Goal: Find specific page/section: Find specific page/section

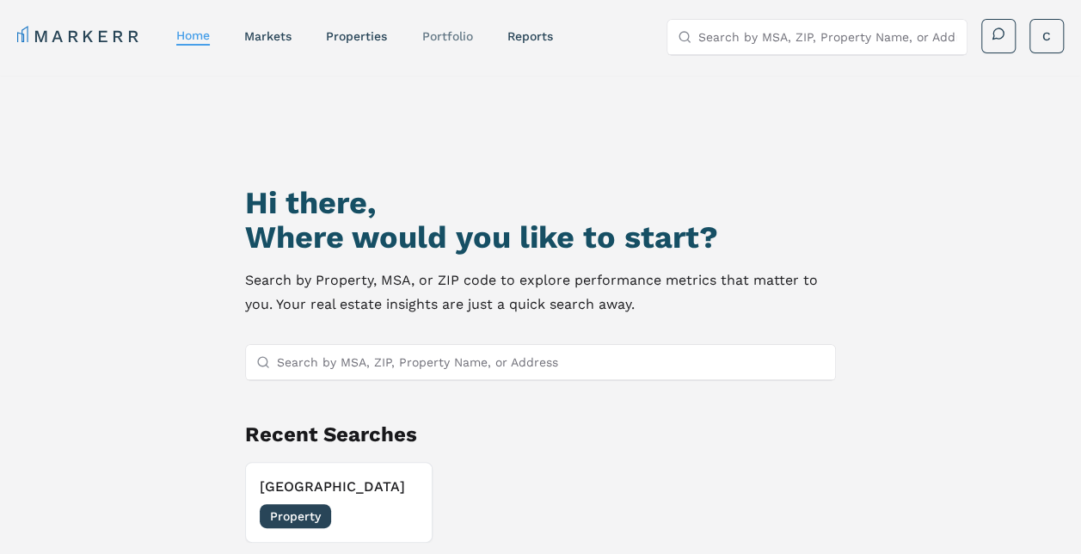
click at [468, 34] on link "Portfolio" at bounding box center [446, 36] width 51 height 14
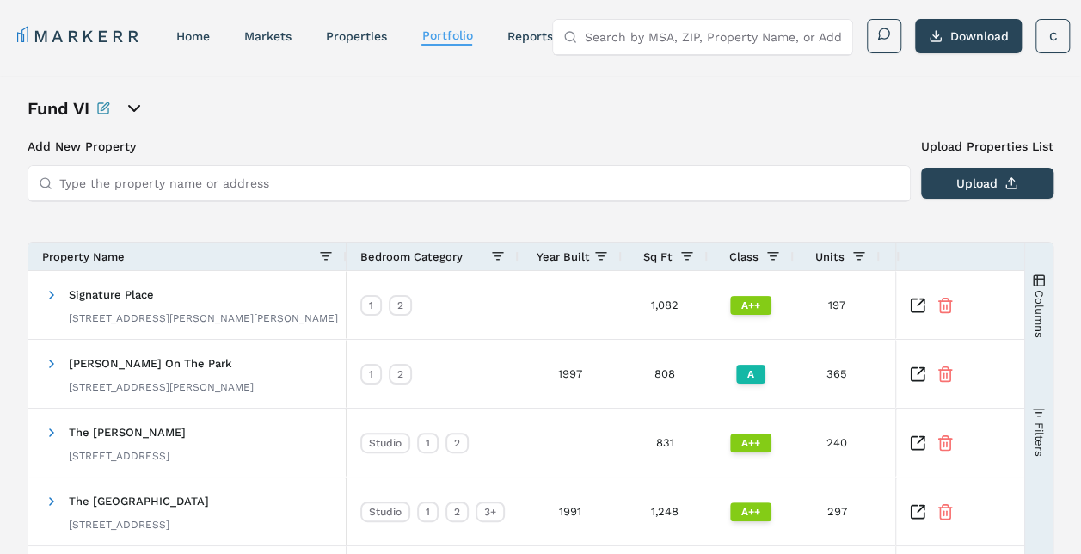
click at [370, 184] on input "Type the property name or address" at bounding box center [479, 183] width 840 height 34
click at [136, 106] on icon "open portfolio options" at bounding box center [134, 108] width 21 height 21
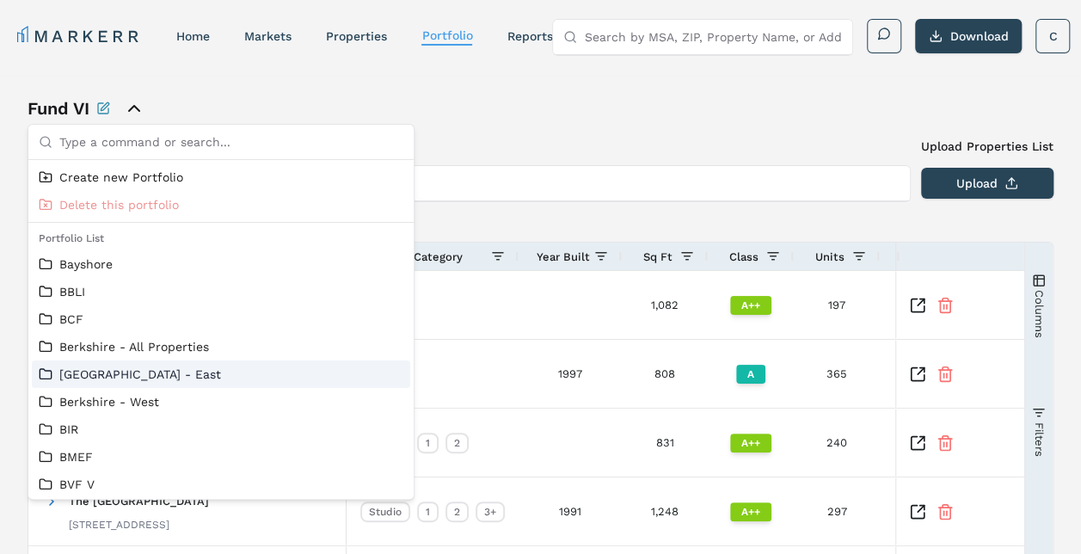
scroll to position [14, 0]
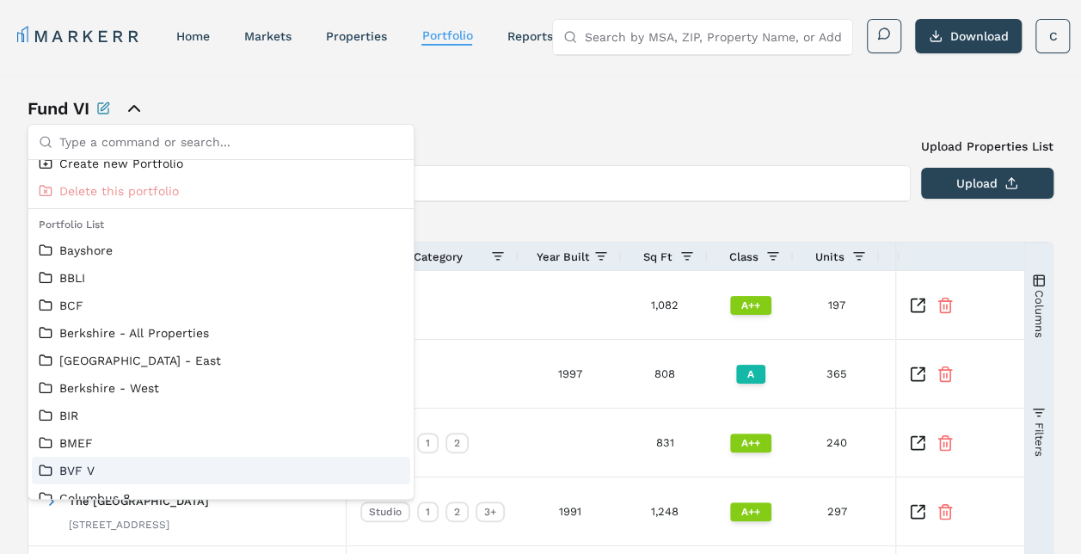
click at [78, 464] on link "BVF V" at bounding box center [221, 470] width 365 height 17
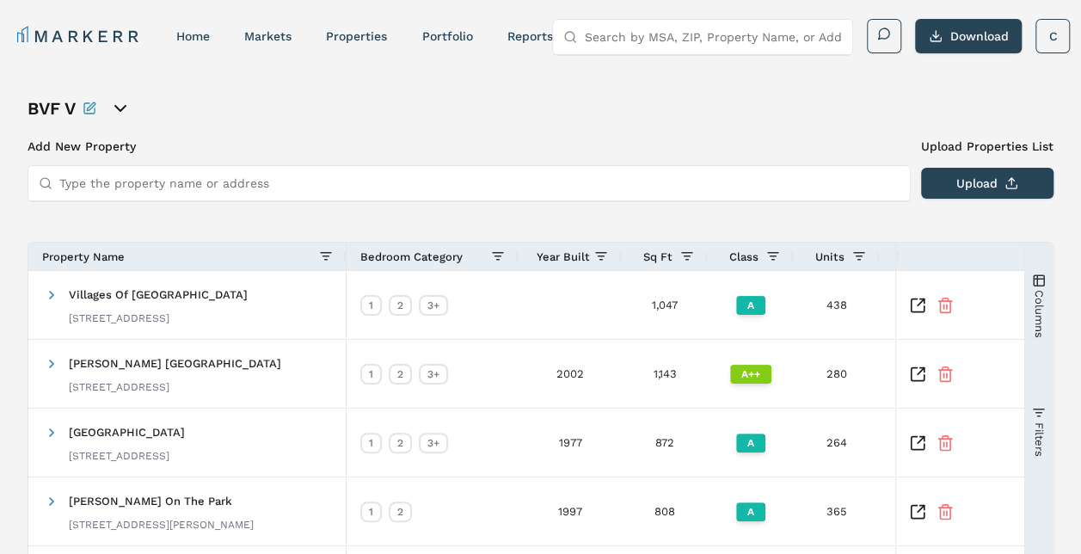
click at [175, 175] on input "Type the property name or address" at bounding box center [479, 183] width 840 height 34
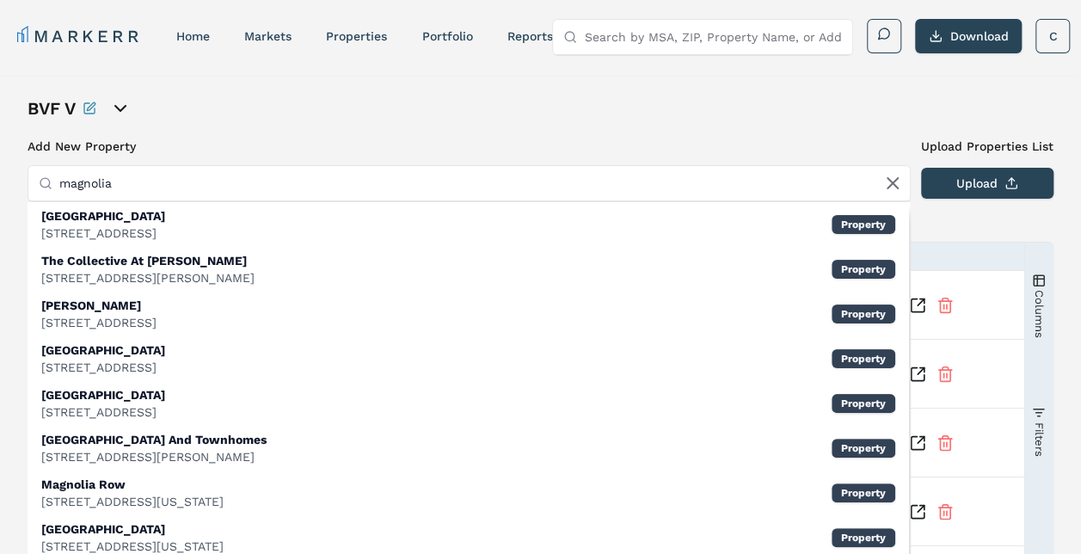
type input "magnolia"
click at [225, 129] on div "BVF V Add New Property Upload Properties List Type the property name or address…" at bounding box center [541, 548] width 1026 height 904
click at [886, 186] on icon at bounding box center [892, 183] width 21 height 21
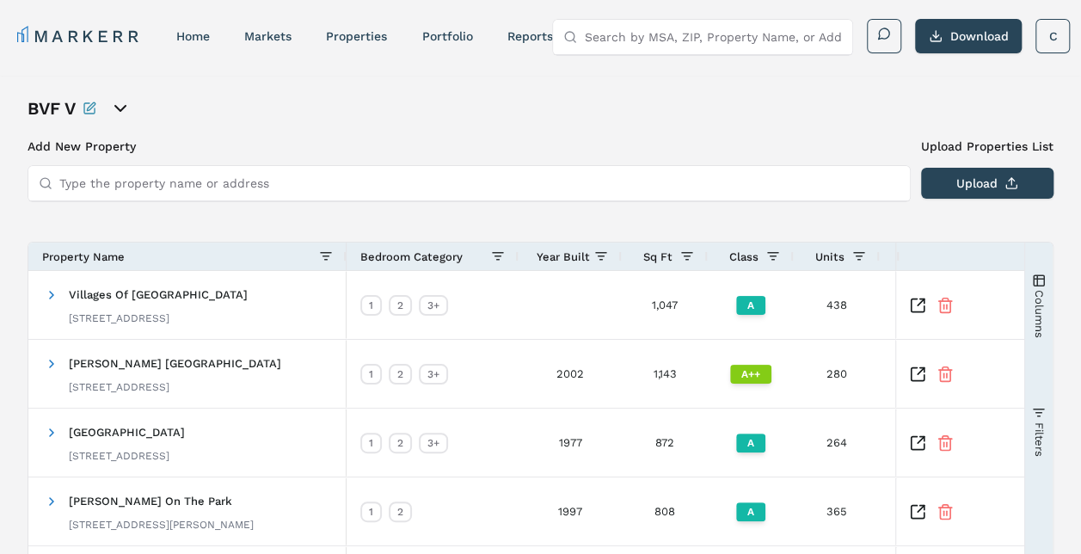
click at [120, 110] on icon "open portfolio options" at bounding box center [120, 108] width 10 height 5
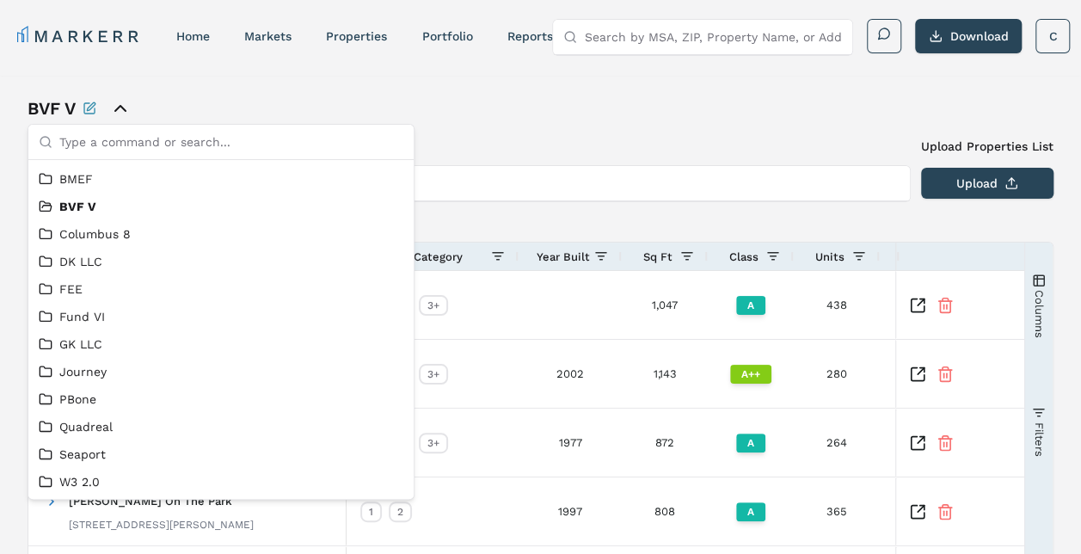
scroll to position [304, 0]
click at [64, 475] on link "W3 2.0" at bounding box center [221, 482] width 365 height 17
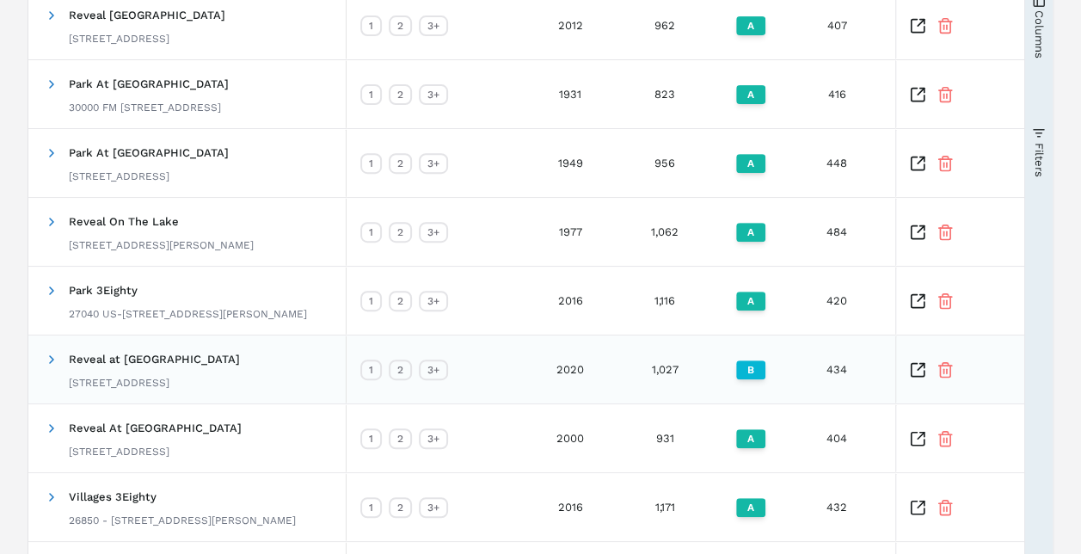
scroll to position [273, 0]
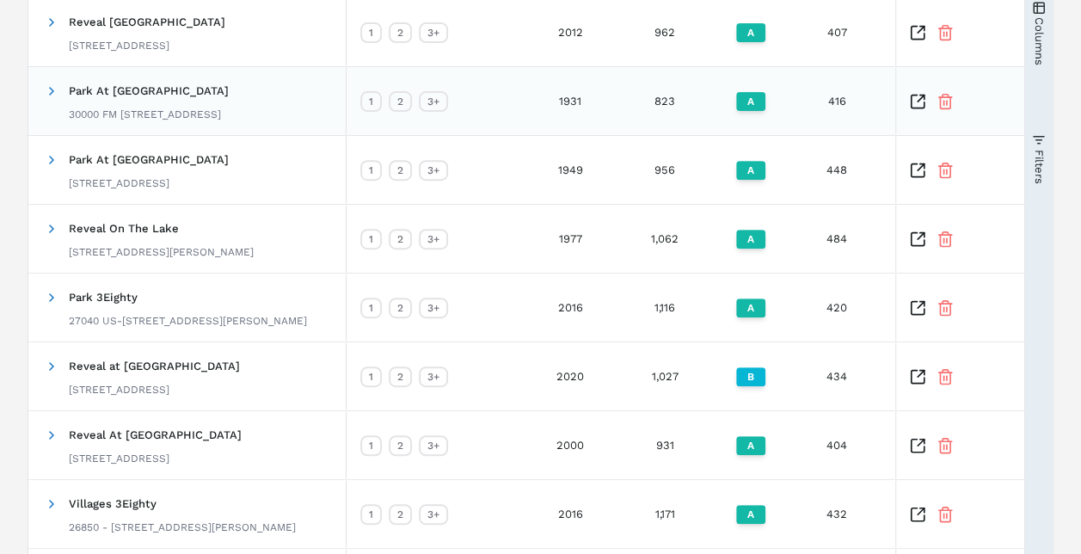
click at [912, 101] on icon "Inspect Comparable" at bounding box center [917, 101] width 17 height 17
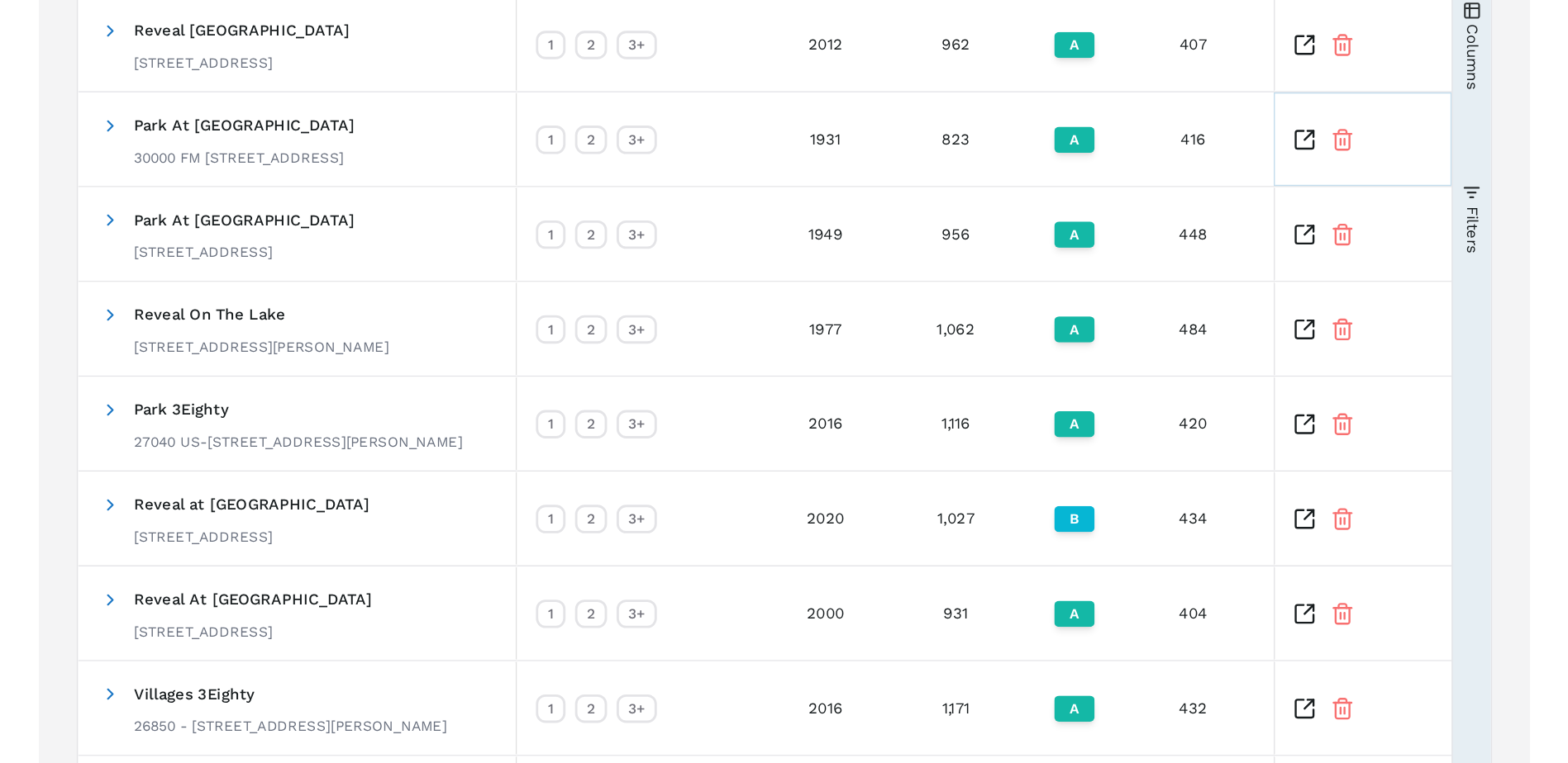
scroll to position [260, 0]
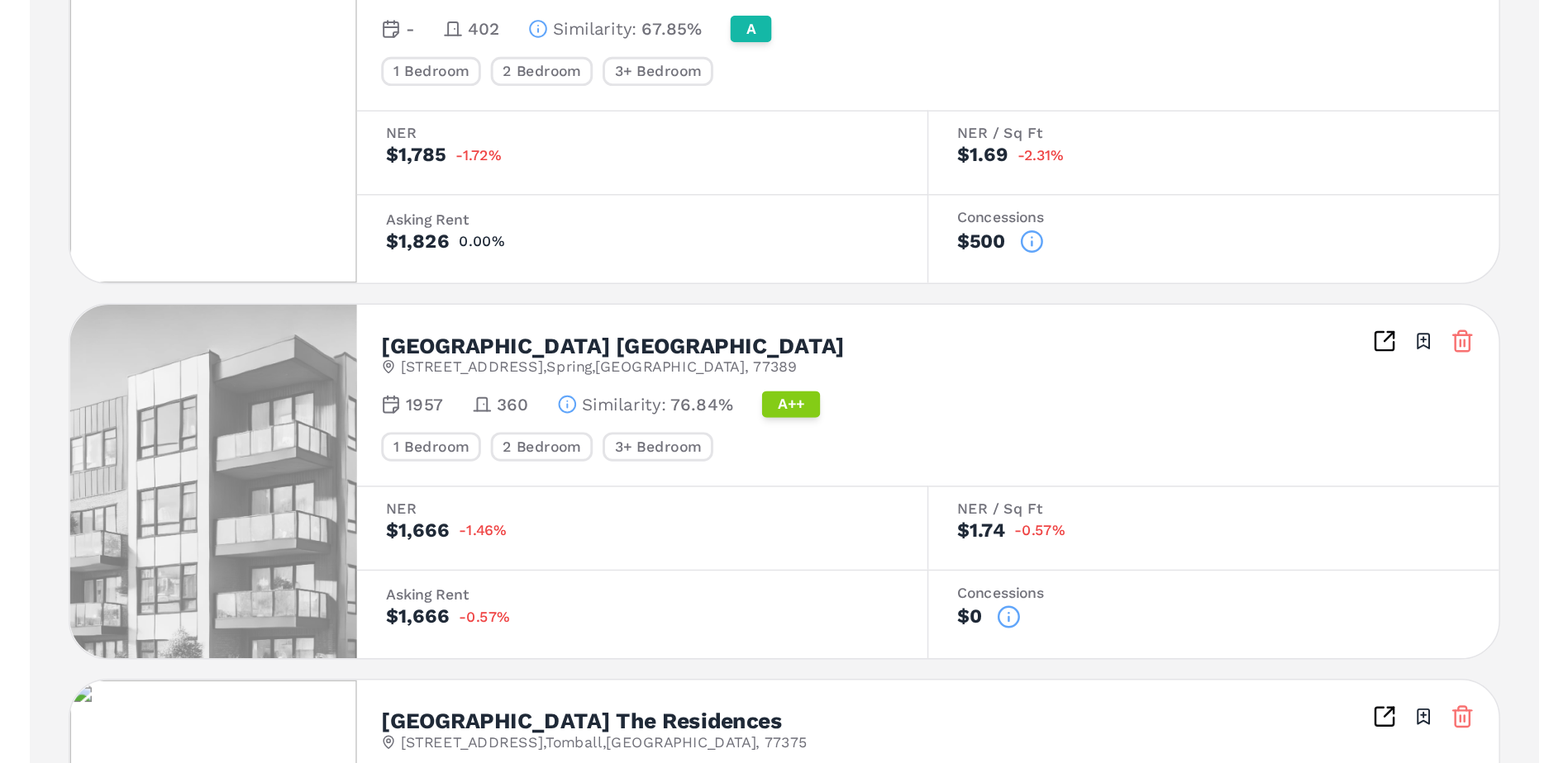
scroll to position [750, 0]
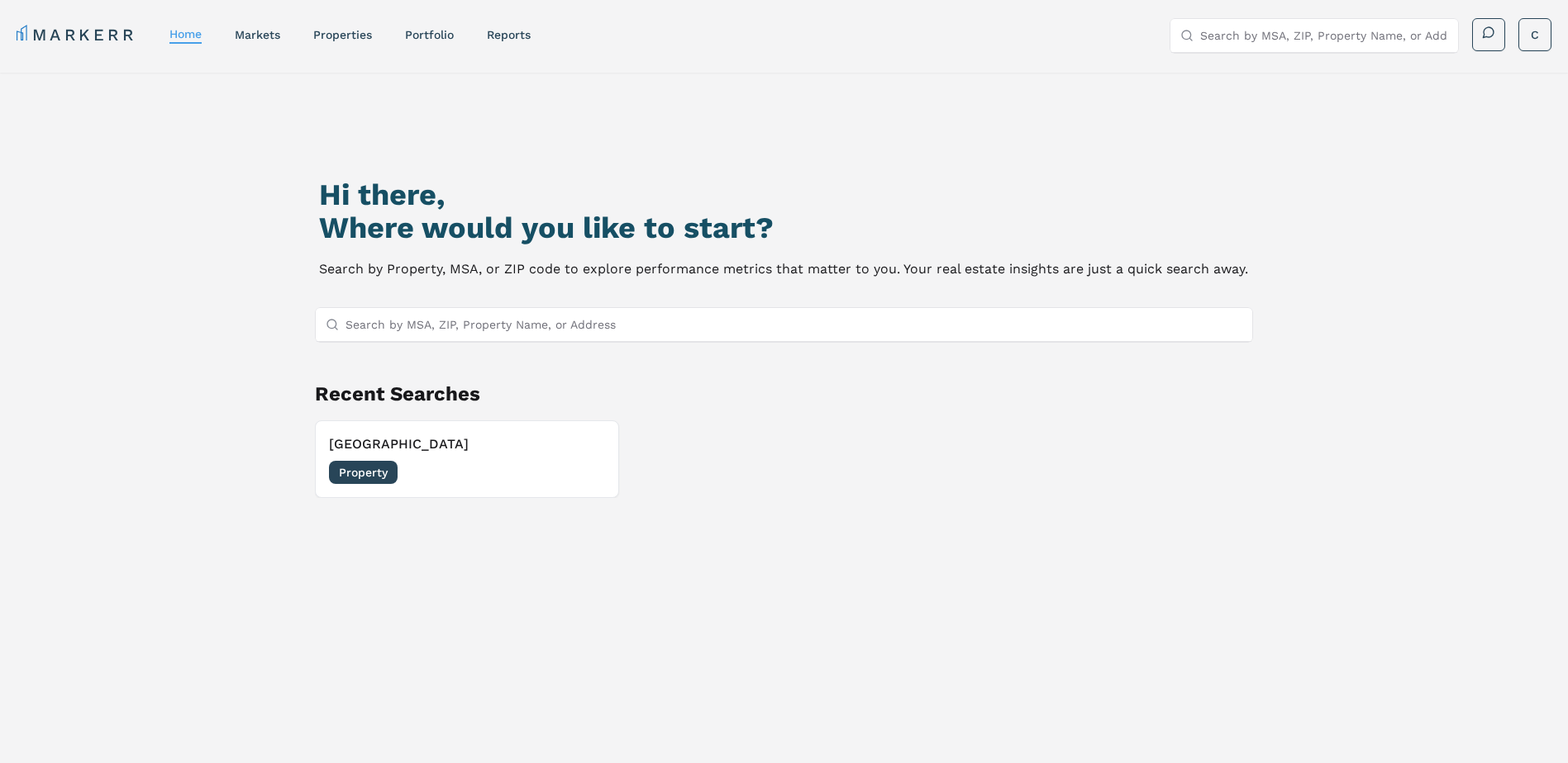
click at [447, 37] on link "Portfolio" at bounding box center [429, 35] width 49 height 13
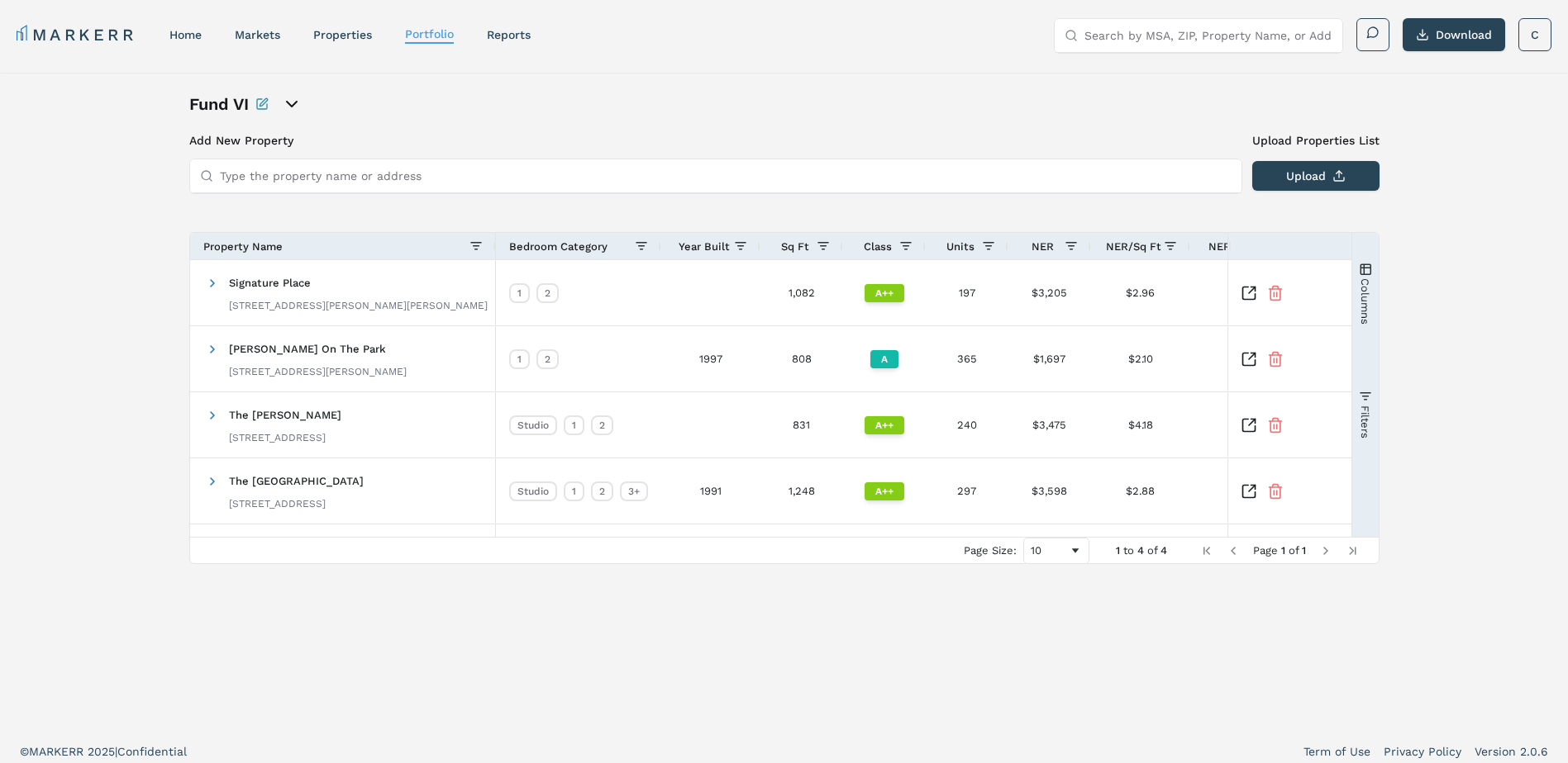
click at [292, 105] on icon "open portfolio options" at bounding box center [291, 104] width 10 height 5
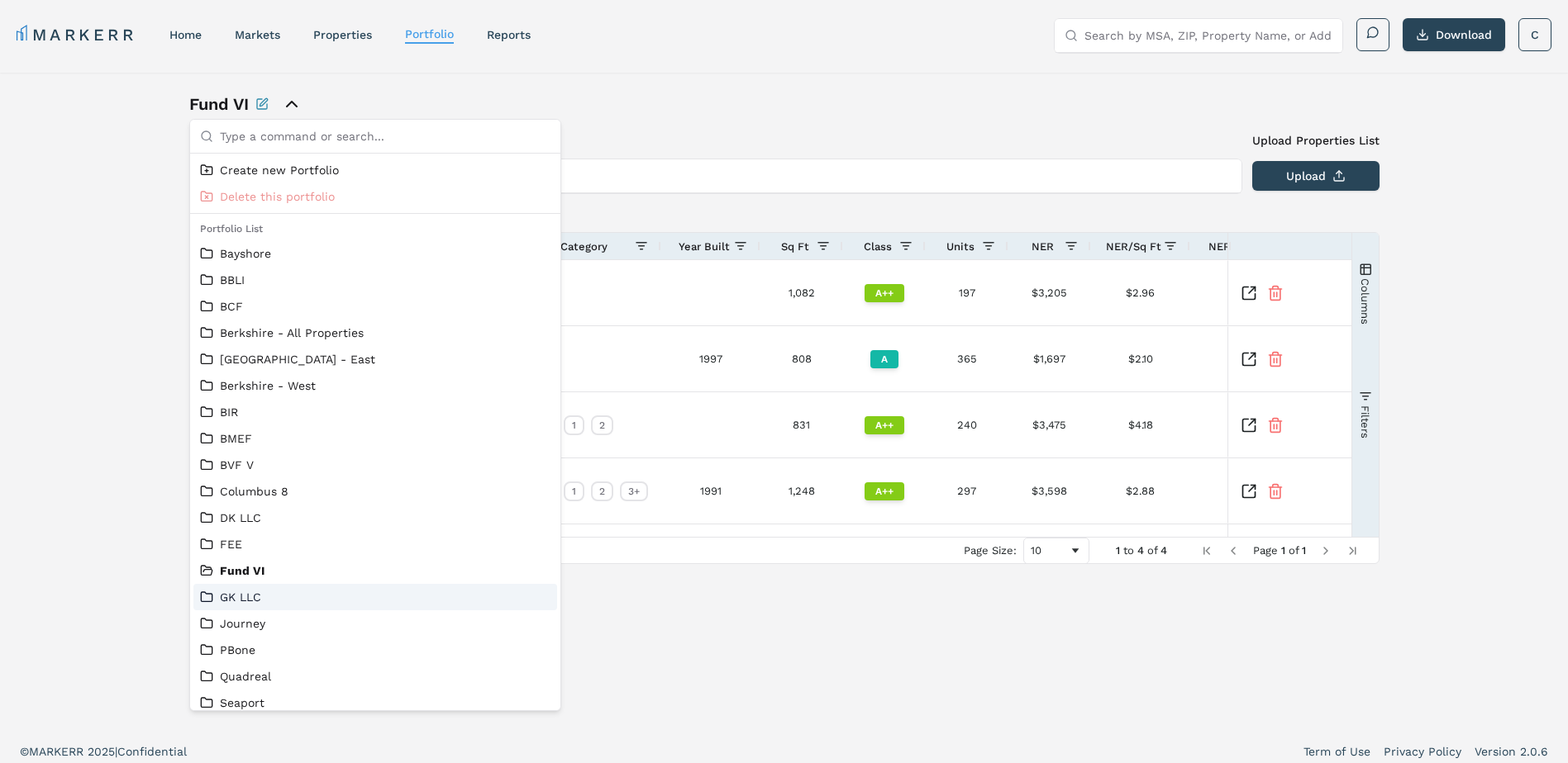
scroll to position [36, 0]
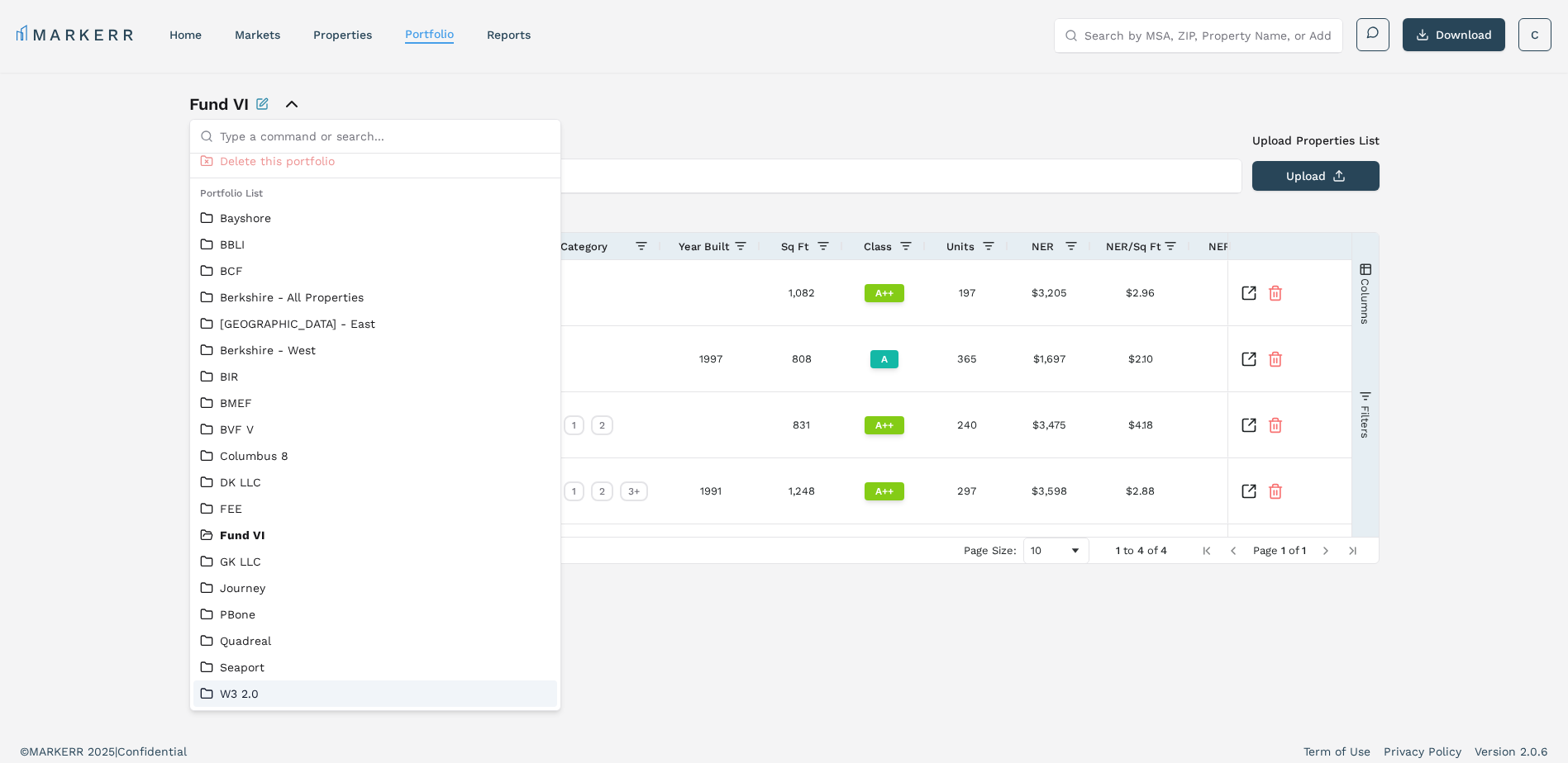
click at [268, 689] on link "W3 2.0" at bounding box center [375, 694] width 351 height 16
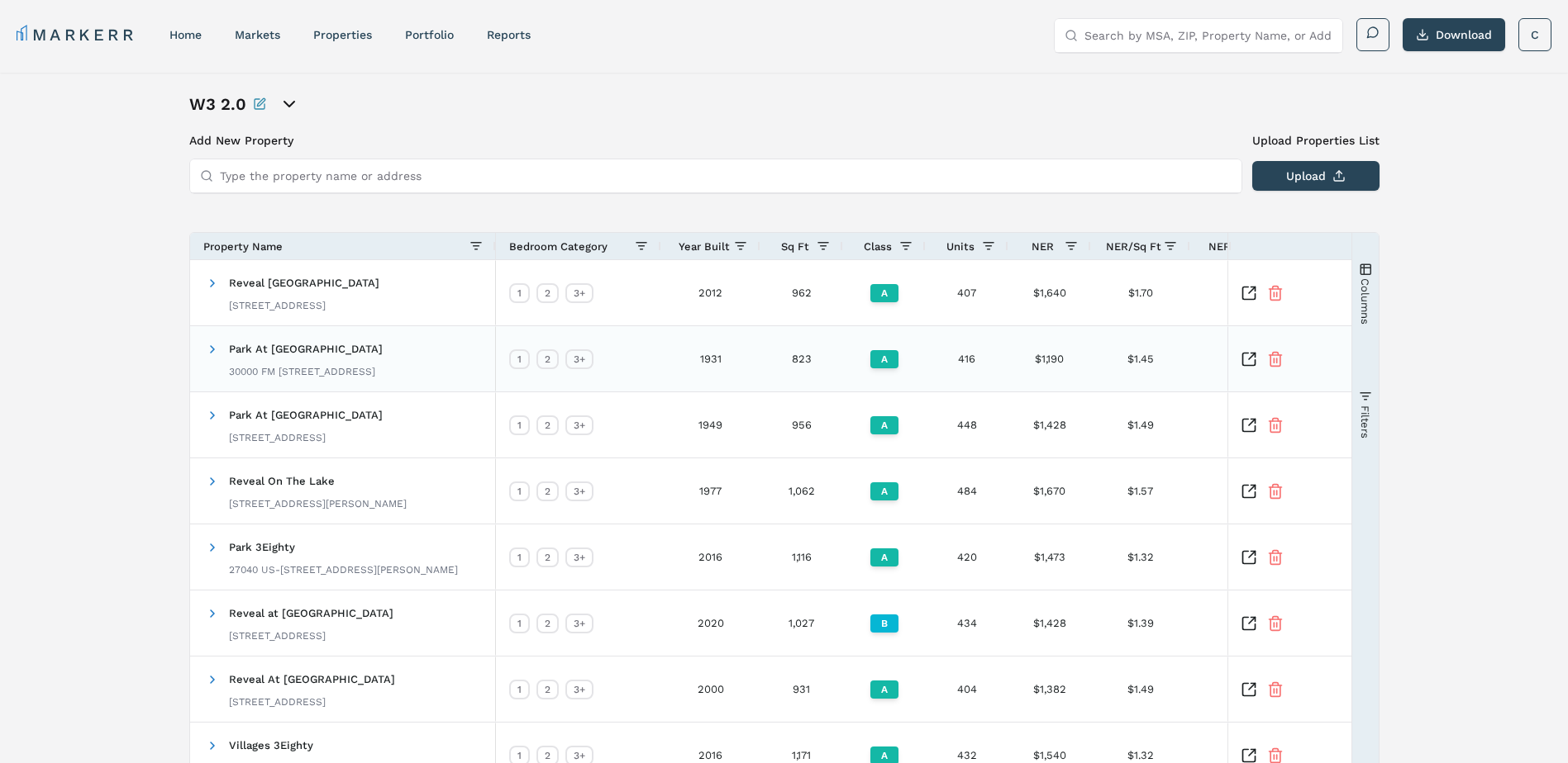
click at [1246, 357] on icon "Inspect Comparable" at bounding box center [1249, 358] width 16 height 16
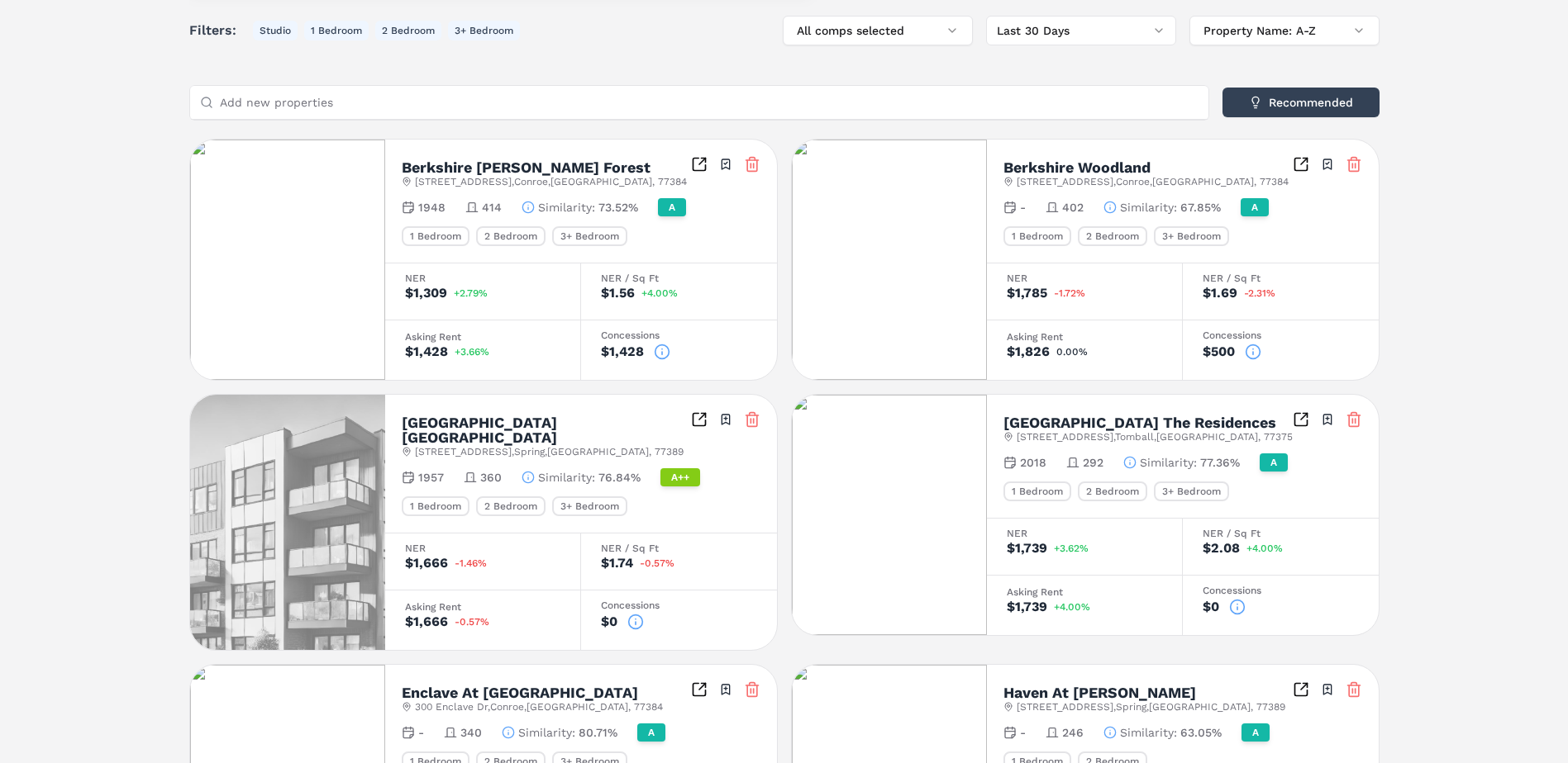
scroll to position [605, 0]
